Goal: Information Seeking & Learning: Compare options

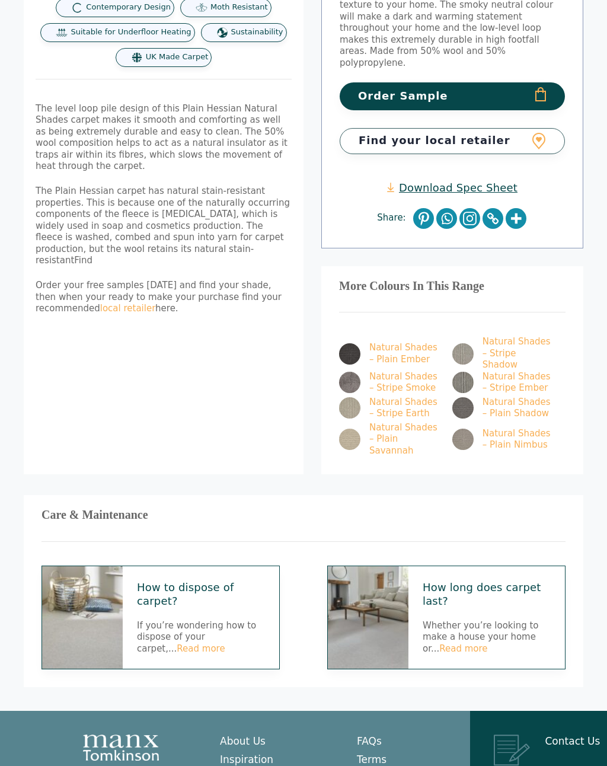
scroll to position [325, 0]
click at [360, 429] on img at bounding box center [349, 439] width 21 height 21
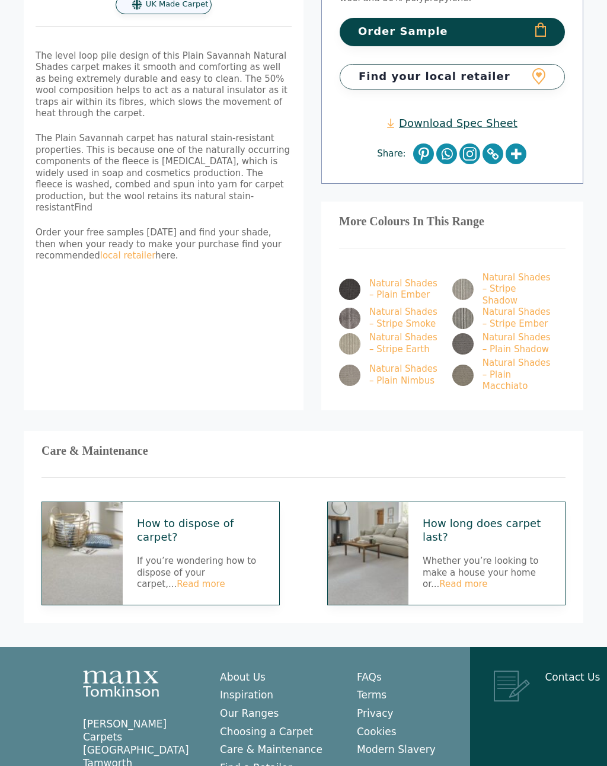
scroll to position [374, 0]
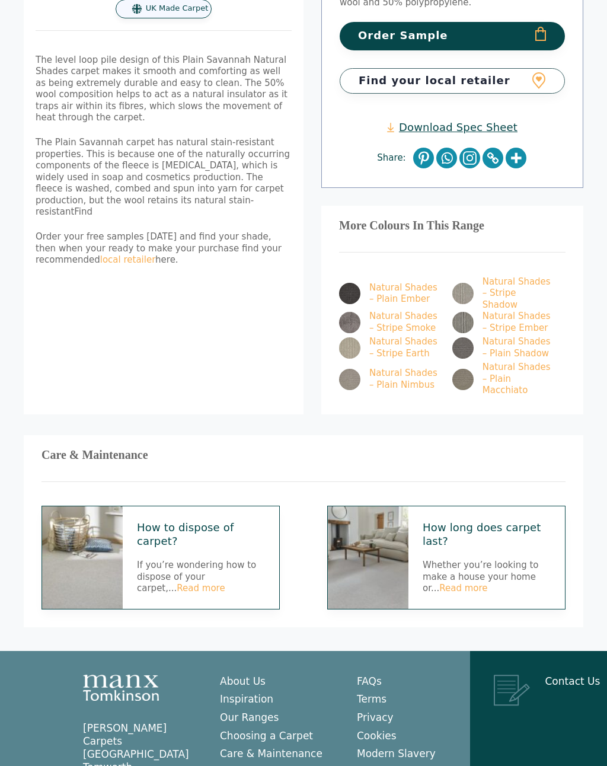
click at [350, 369] on img at bounding box center [349, 379] width 21 height 21
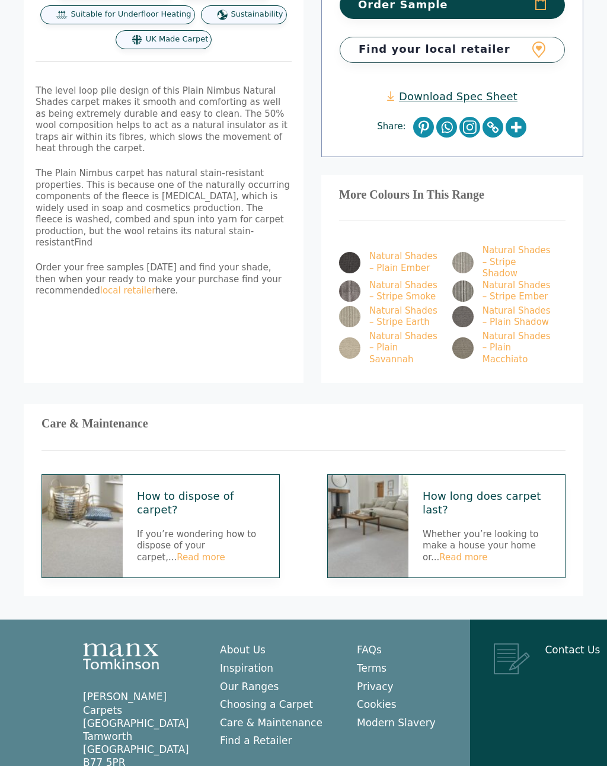
scroll to position [423, 0]
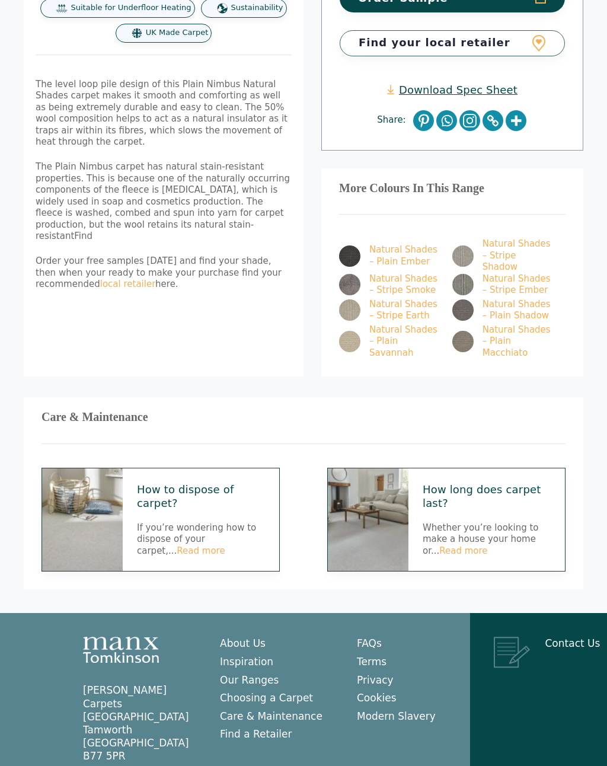
click at [462, 331] on img at bounding box center [462, 341] width 21 height 21
click at [460, 246] on img at bounding box center [462, 256] width 21 height 21
click at [369, 273] on link "Natural Shades – Stripe Smoke" at bounding box center [389, 284] width 100 height 23
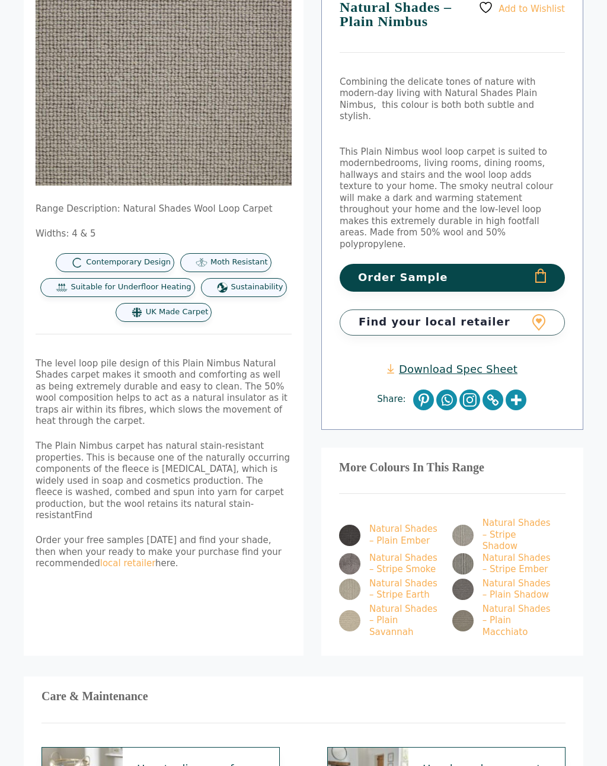
scroll to position [0, 0]
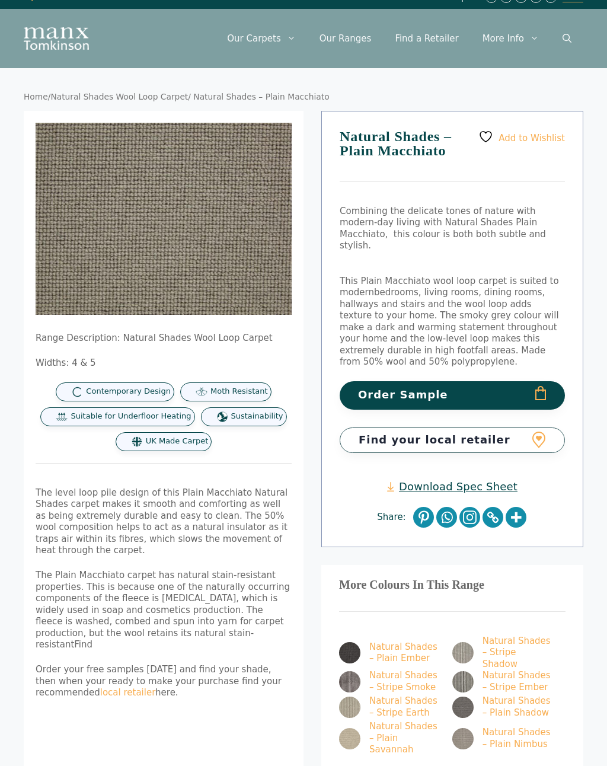
scroll to position [12, 0]
